Goal: Check status: Check status

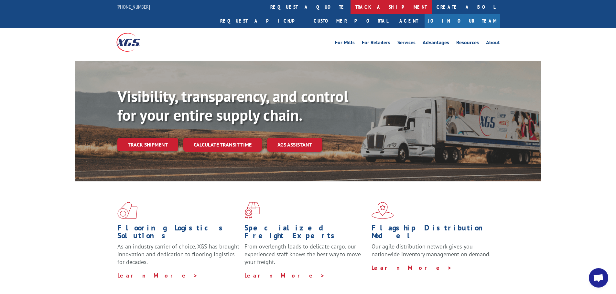
click at [350, 6] on link "track a shipment" at bounding box center [390, 7] width 81 height 14
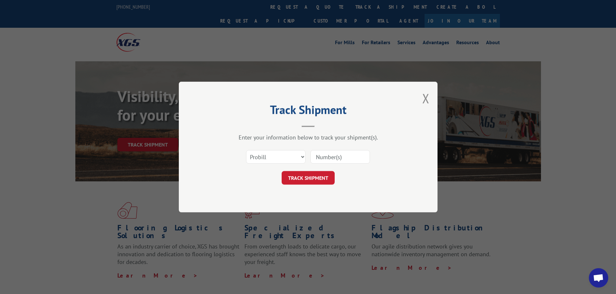
paste input "2873919"
type input "2873919"
click at [305, 175] on button "TRACK SHIPMENT" at bounding box center [308, 178] width 53 height 14
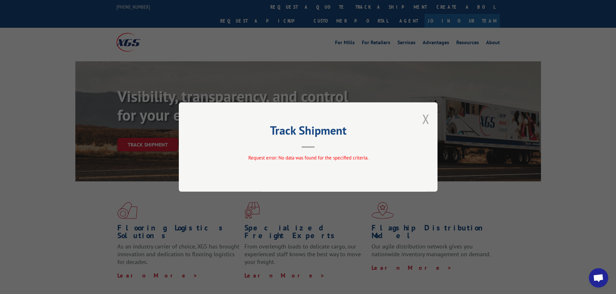
click at [425, 119] on button "Close modal" at bounding box center [425, 119] width 7 height 17
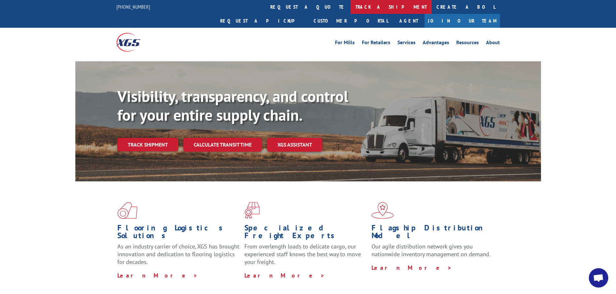
click at [350, 7] on link "track a shipment" at bounding box center [390, 7] width 81 height 14
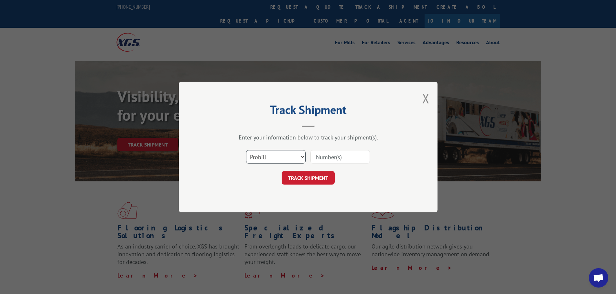
click at [282, 156] on select "Select category... Probill BOL PO" at bounding box center [275, 157] width 59 height 14
select select "bol"
click at [246, 150] on select "Select category... Probill BOL PO" at bounding box center [275, 157] width 59 height 14
click at [344, 155] on input at bounding box center [339, 157] width 59 height 14
paste input "2873919"
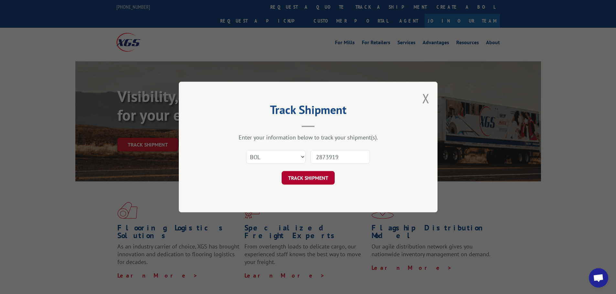
type input "2873919"
click at [316, 180] on button "TRACK SHIPMENT" at bounding box center [308, 178] width 53 height 14
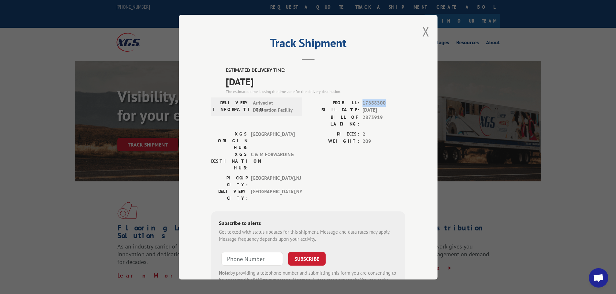
drag, startPoint x: 360, startPoint y: 101, endPoint x: 382, endPoint y: 104, distance: 22.2
click at [382, 104] on span "17688300" at bounding box center [383, 102] width 43 height 7
drag, startPoint x: 369, startPoint y: 102, endPoint x: 120, endPoint y: 124, distance: 249.5
click at [120, 124] on div "Track Shipment ESTIMATED DELIVERY TIME: [DATE] The estimated time is using the …" at bounding box center [308, 147] width 616 height 294
click at [423, 32] on button "Close modal" at bounding box center [425, 31] width 7 height 17
